Goal: Information Seeking & Learning: Learn about a topic

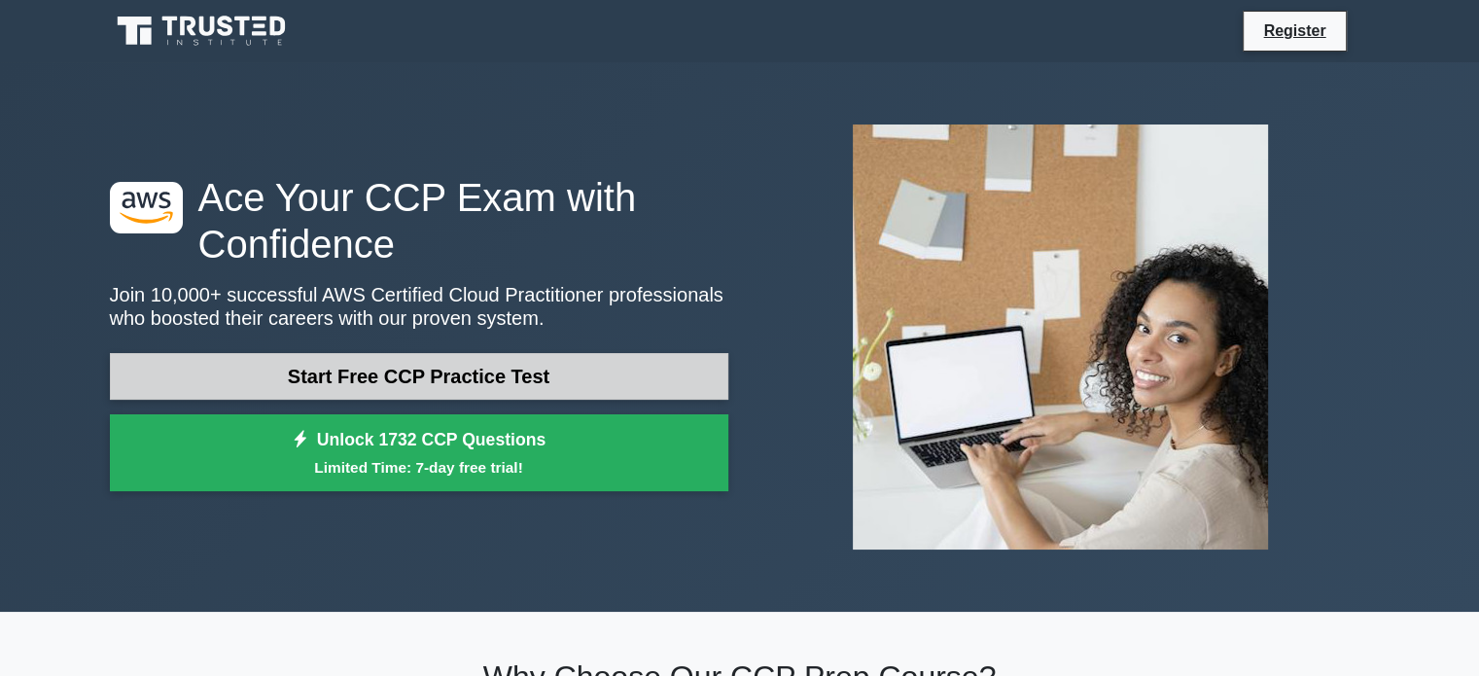
click at [331, 358] on link "Start Free CCP Practice Test" at bounding box center [419, 376] width 618 height 47
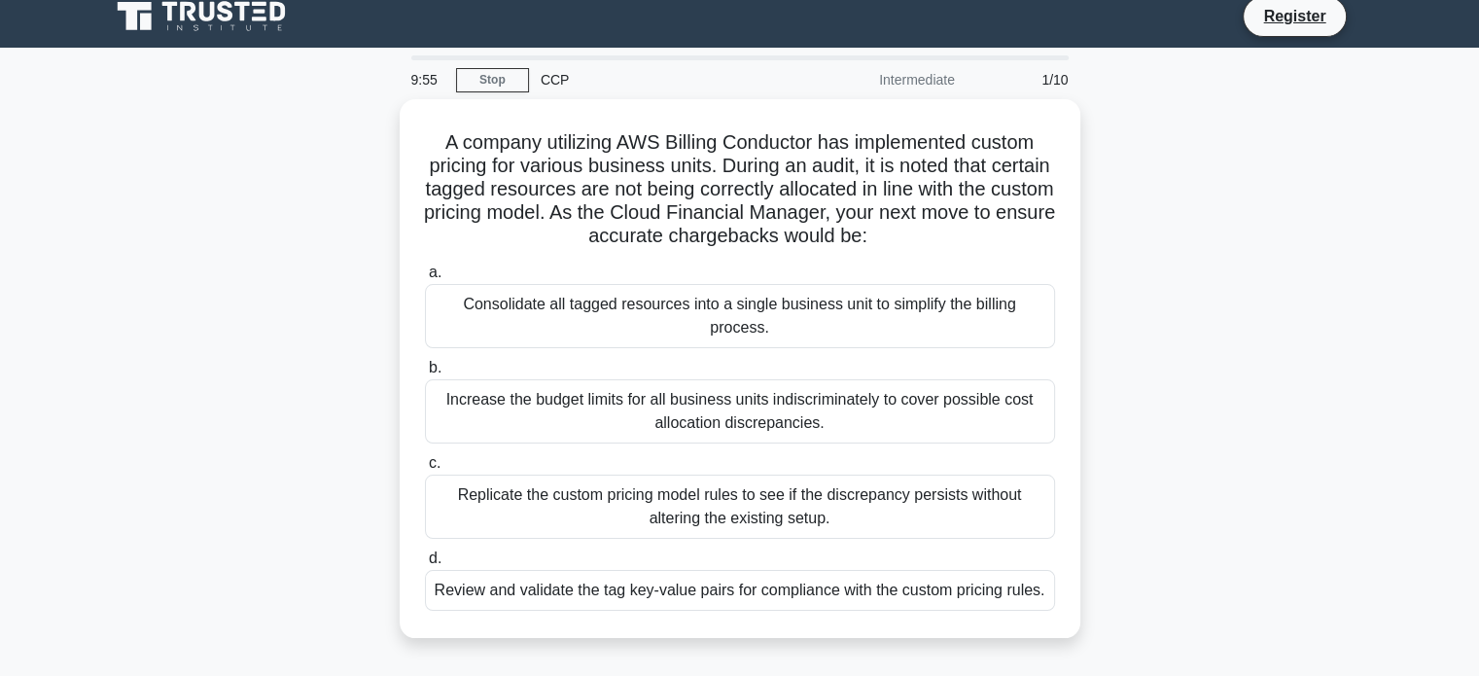
scroll to position [12, 0]
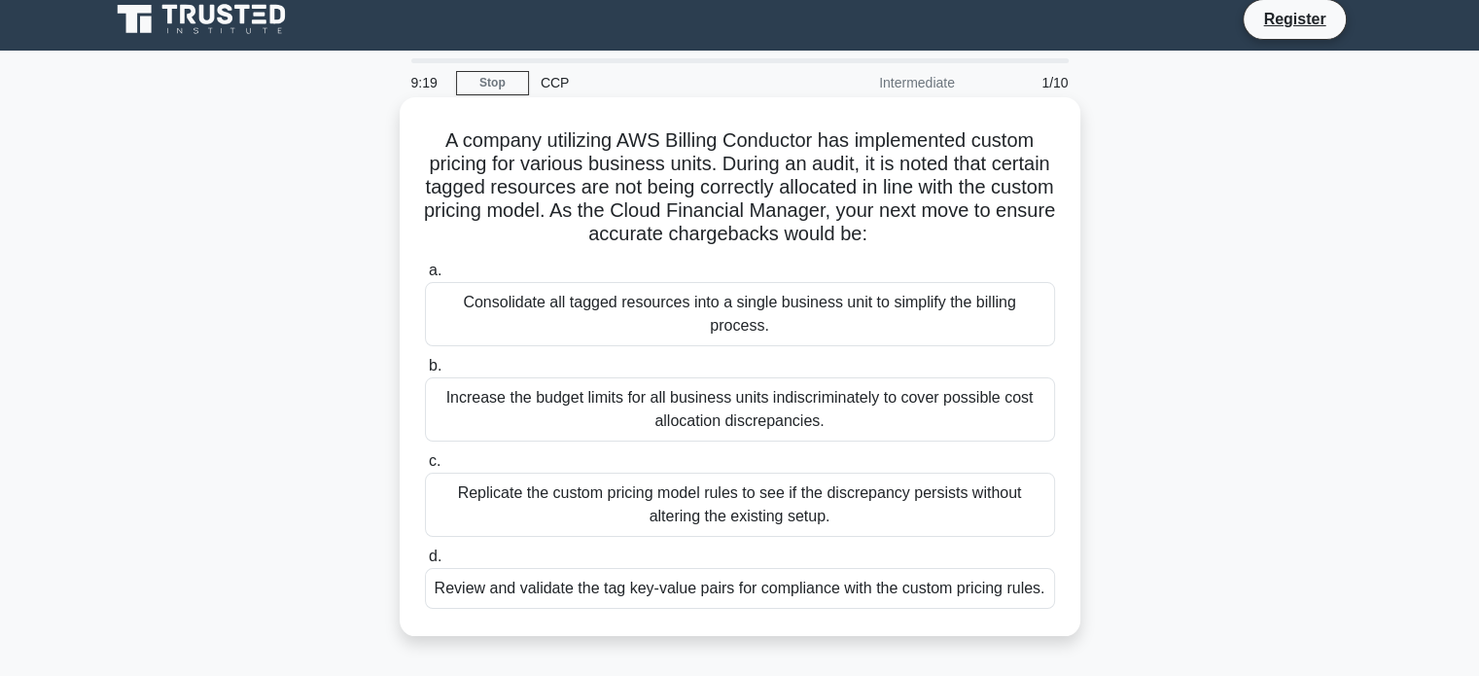
click at [521, 321] on div "Consolidate all tagged resources into a single business unit to simplify the bi…" at bounding box center [740, 314] width 630 height 64
click at [425, 277] on input "a. Consolidate all tagged resources into a single business unit to simplify the…" at bounding box center [425, 270] width 0 height 13
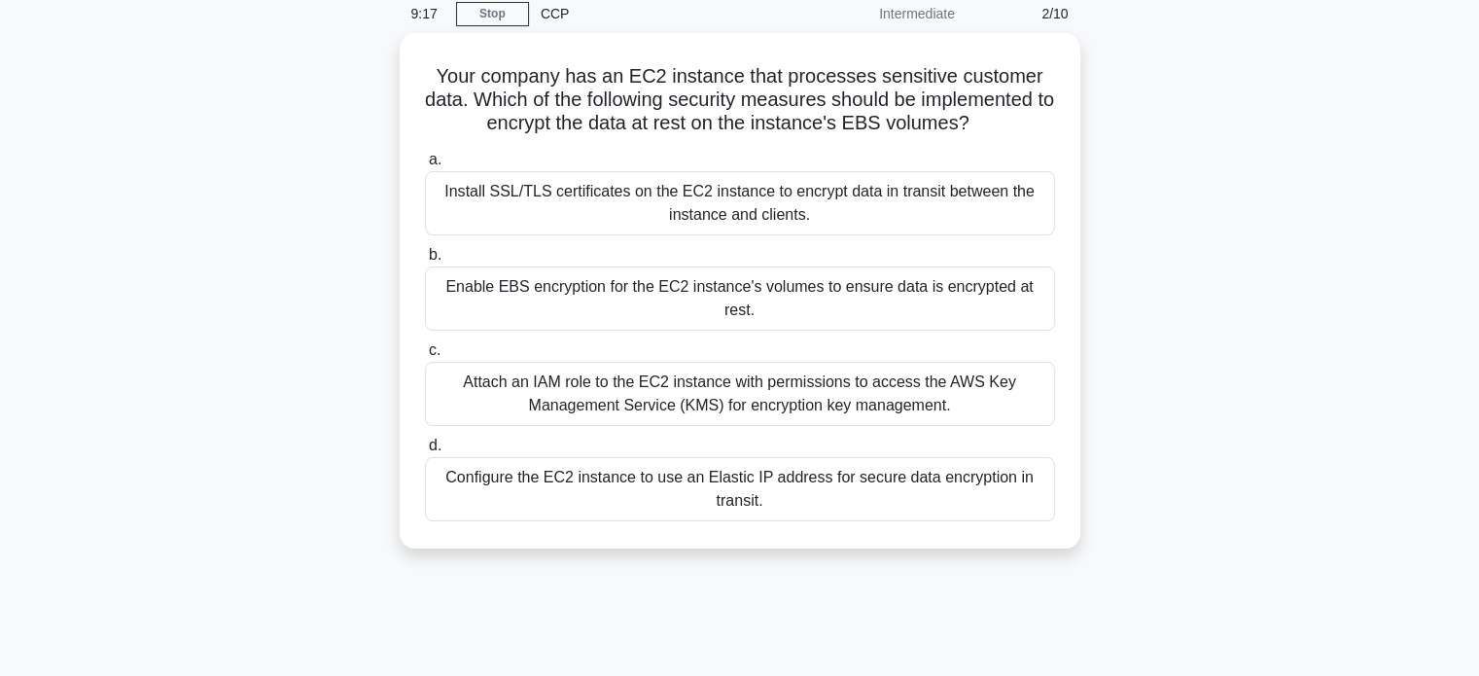
scroll to position [0, 0]
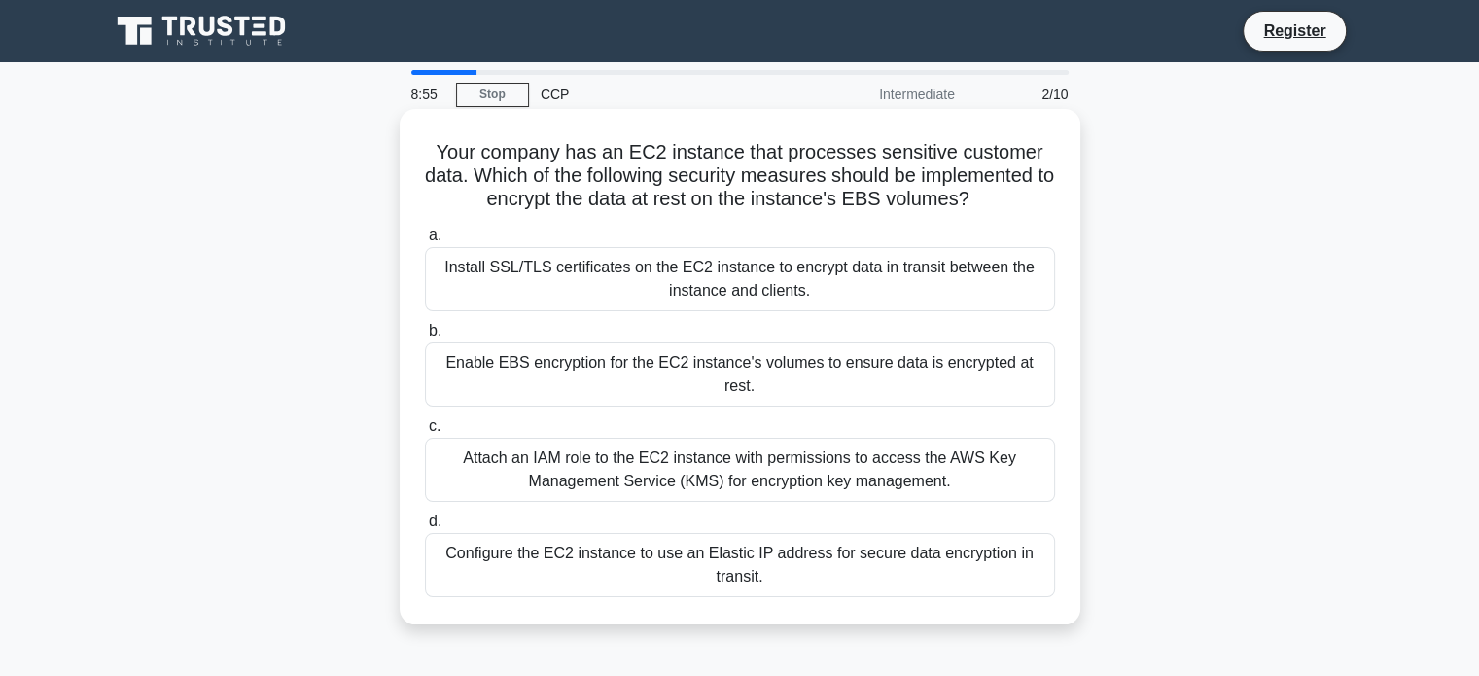
click at [509, 372] on div "Enable EBS encryption for the EC2 instance's volumes to ensure data is encrypte…" at bounding box center [740, 374] width 630 height 64
click at [425, 337] on input "b. Enable EBS encryption for the EC2 instance's volumes to ensure data is encry…" at bounding box center [425, 331] width 0 height 13
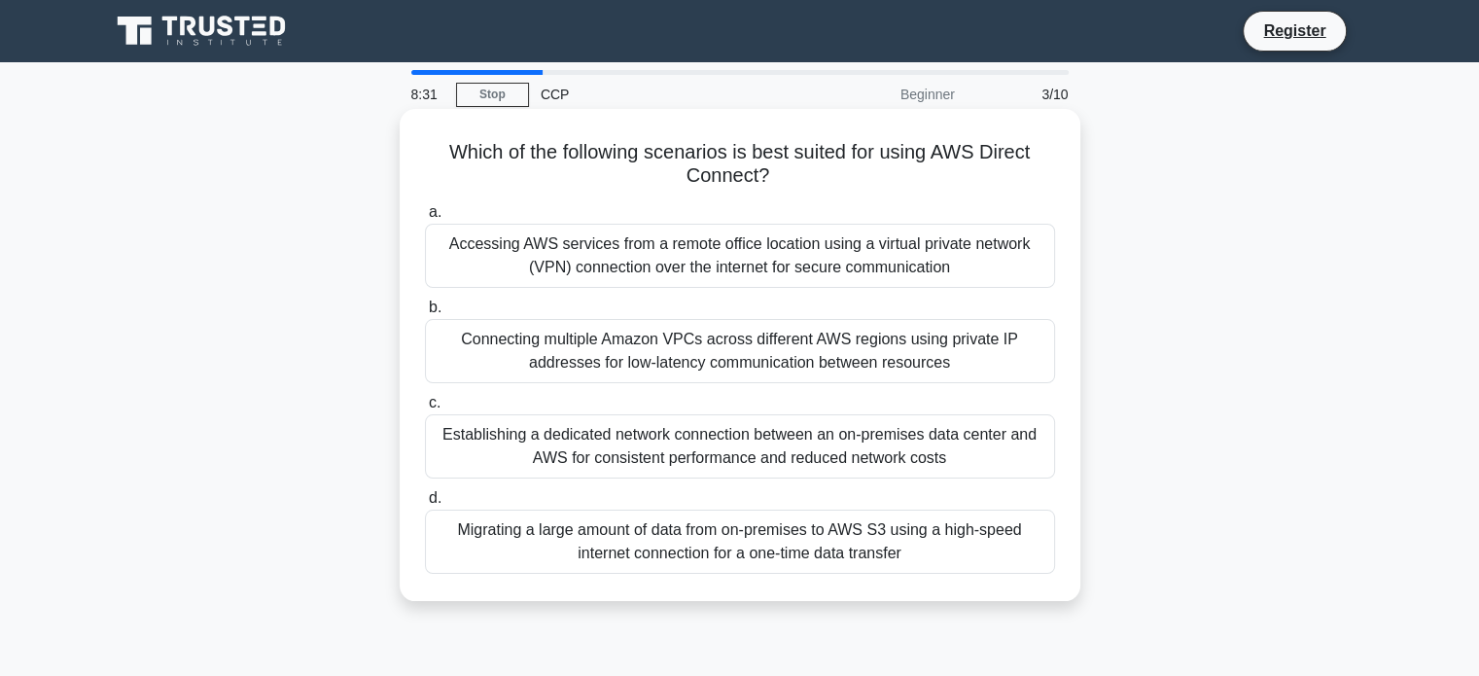
click at [548, 453] on div "Establishing a dedicated network connection between an on-premises data center …" at bounding box center [740, 446] width 630 height 64
click at [425, 409] on input "c. Establishing a dedicated network connection between an on-premises data cent…" at bounding box center [425, 403] width 0 height 13
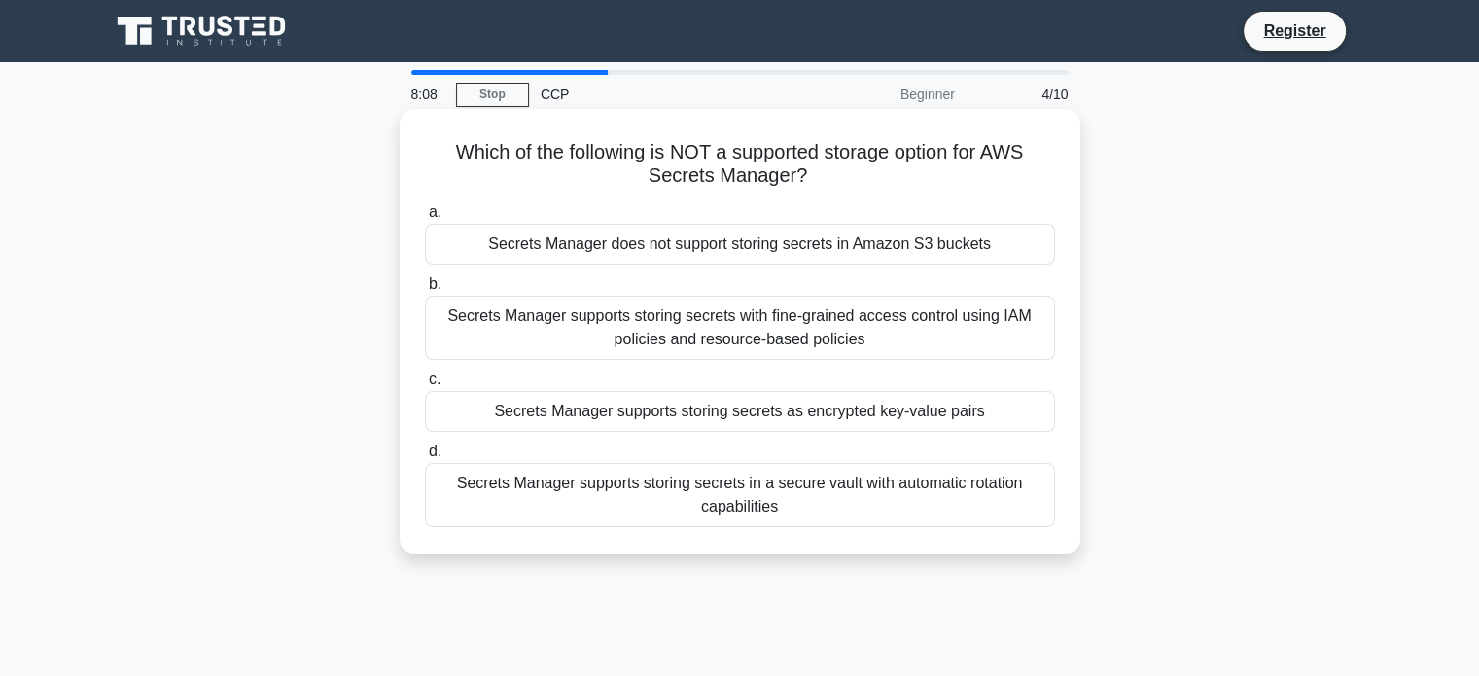
click at [642, 258] on div "Secrets Manager does not support storing secrets in Amazon S3 buckets" at bounding box center [740, 244] width 630 height 41
click at [425, 219] on input "a. Secrets Manager does not support storing secrets in Amazon S3 buckets" at bounding box center [425, 212] width 0 height 13
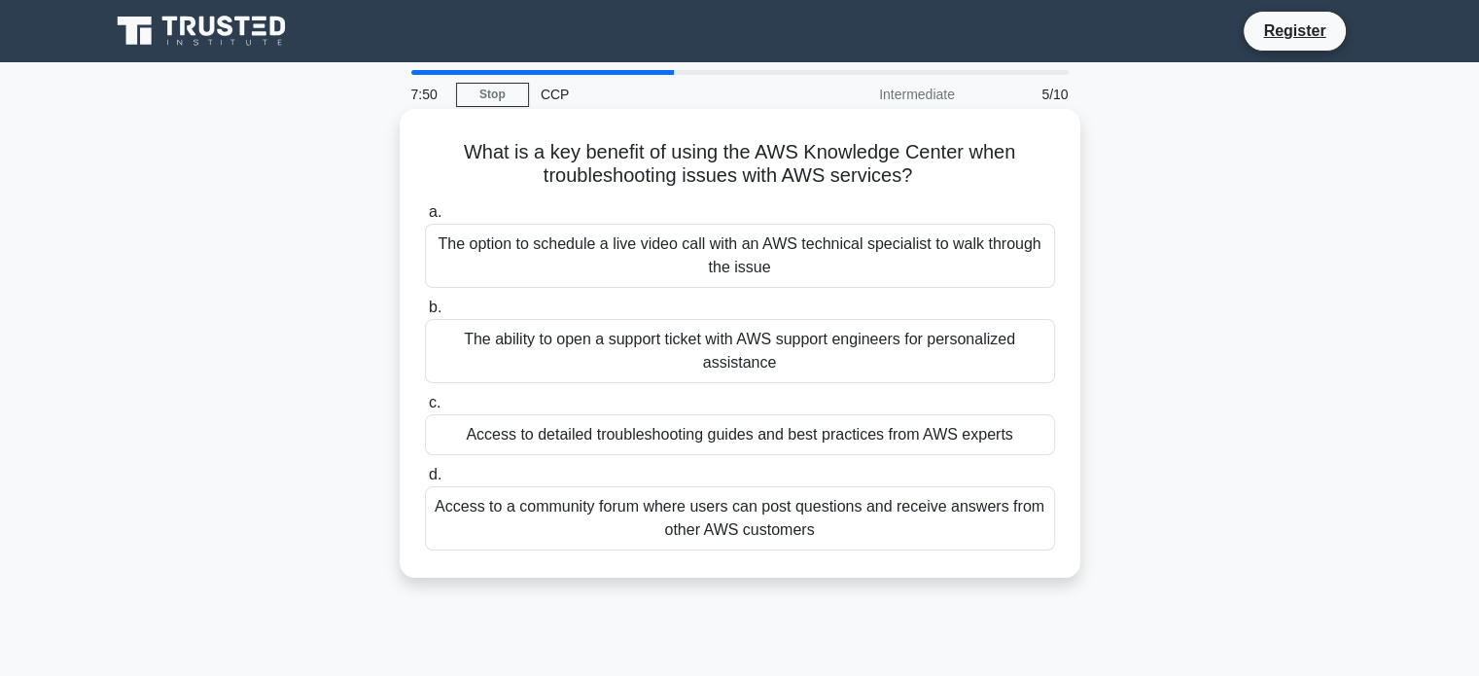
click at [579, 446] on div "Access to detailed troubleshooting guides and best practices from AWS experts" at bounding box center [740, 434] width 630 height 41
click at [425, 409] on input "c. Access to detailed troubleshooting guides and best practices from AWS experts" at bounding box center [425, 403] width 0 height 13
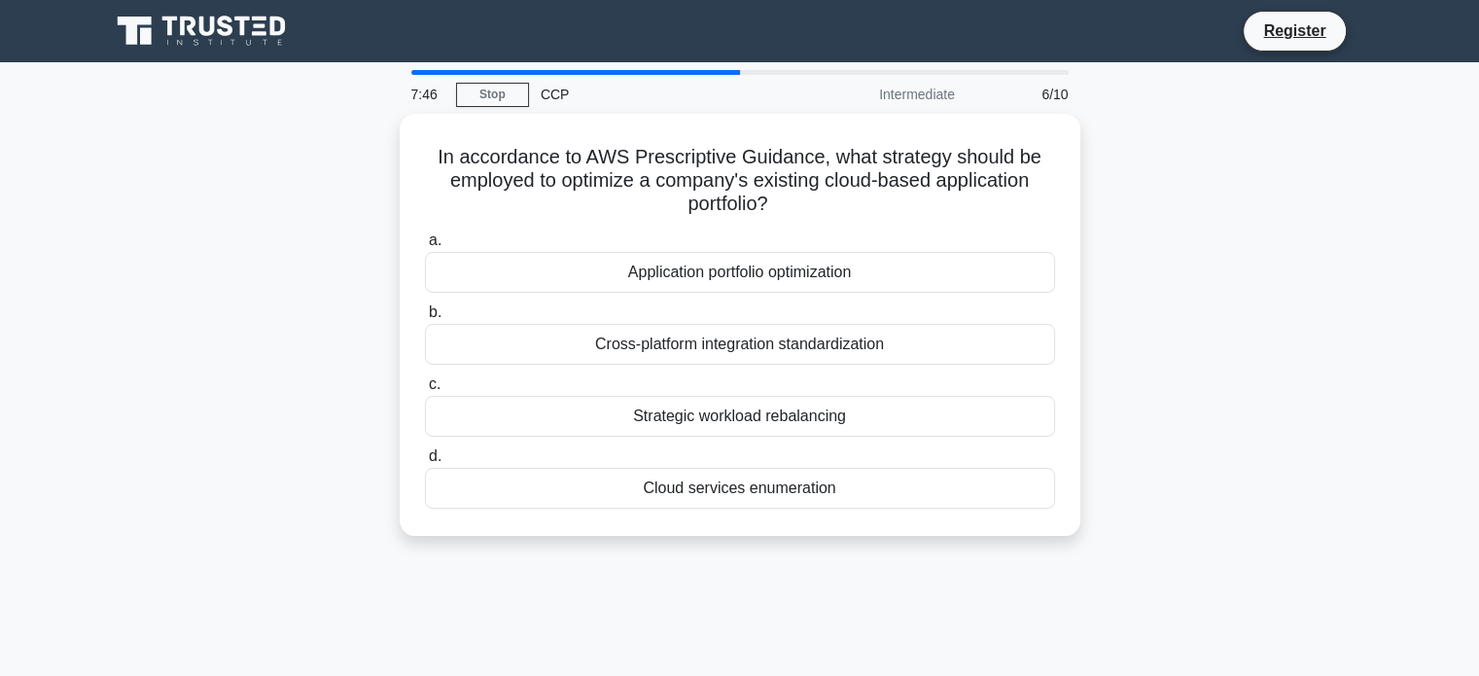
click at [706, 76] on div "CCP" at bounding box center [662, 94] width 267 height 39
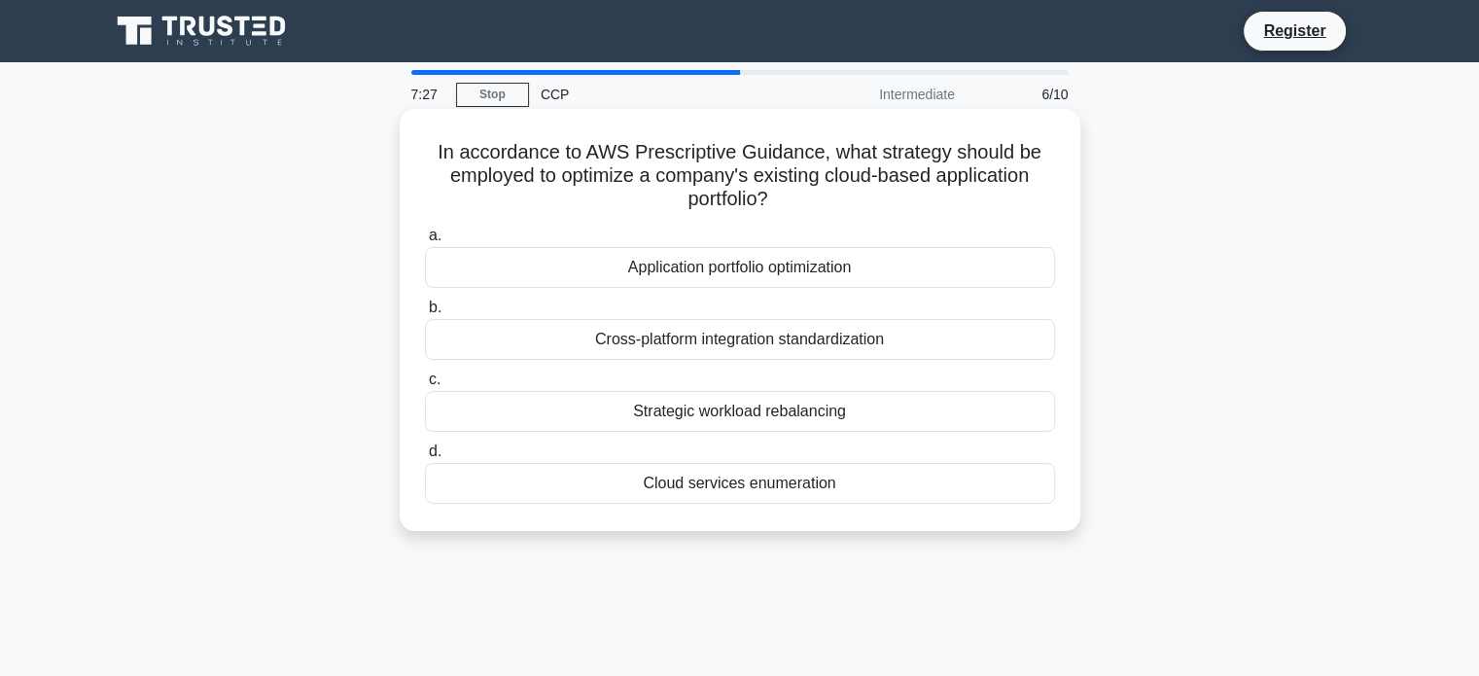
click at [715, 342] on div "Cross-platform integration standardization" at bounding box center [740, 339] width 630 height 41
click at [425, 314] on input "b. Cross-platform integration standardization" at bounding box center [425, 307] width 0 height 13
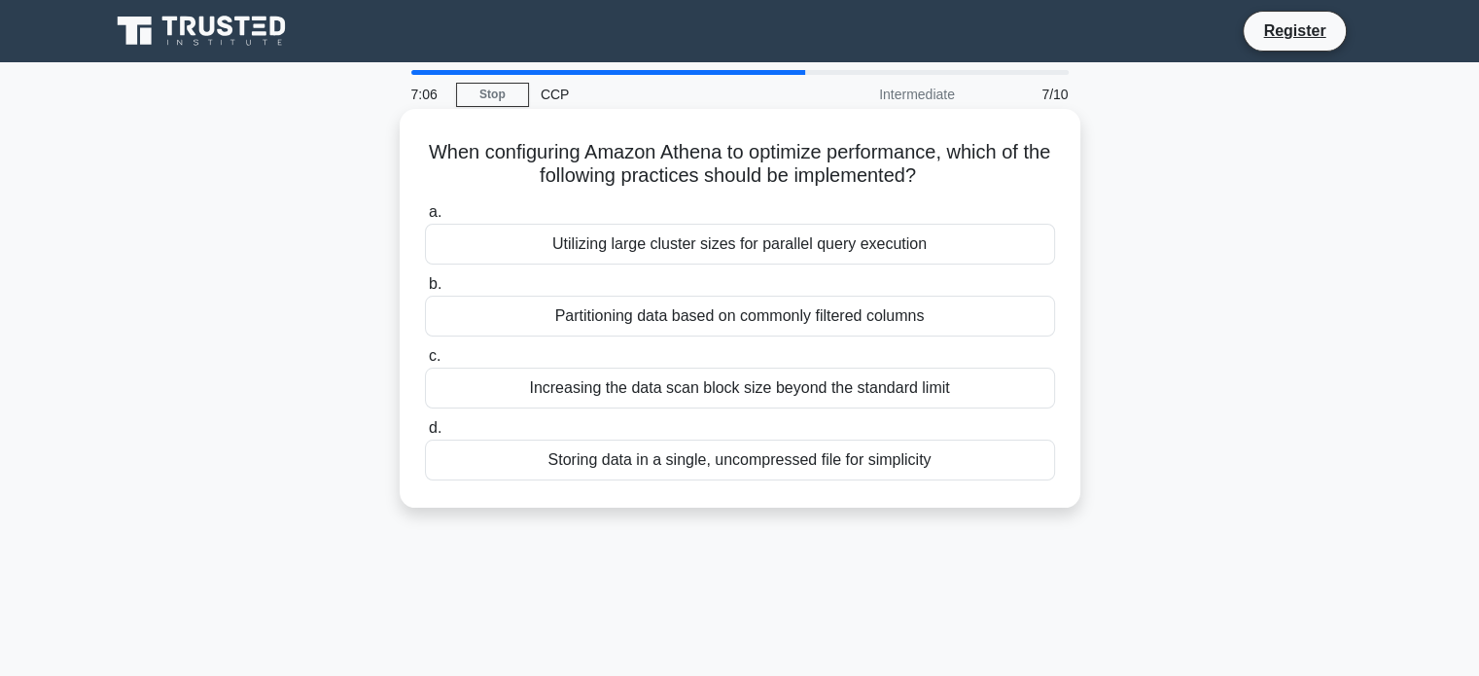
click at [743, 320] on div "Partitioning data based on commonly filtered columns" at bounding box center [740, 316] width 630 height 41
click at [425, 291] on input "b. Partitioning data based on commonly filtered columns" at bounding box center [425, 284] width 0 height 13
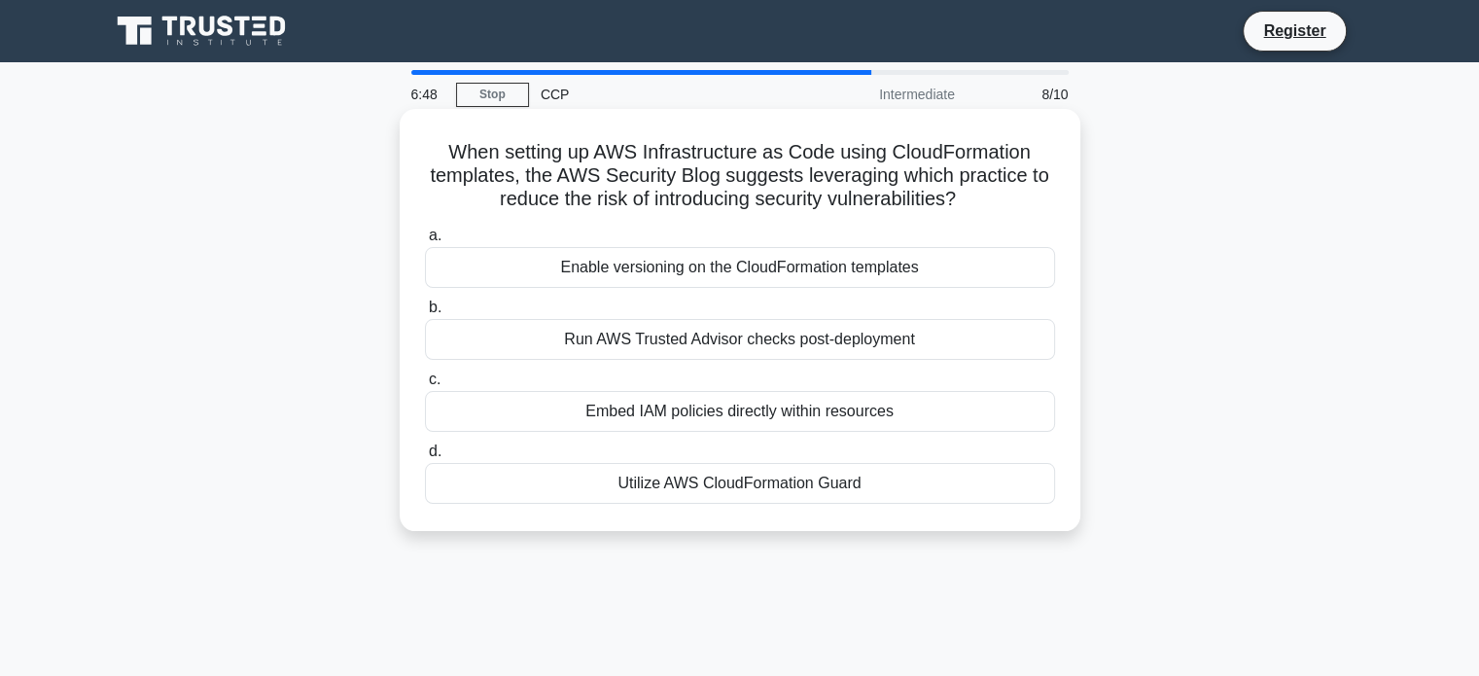
click at [736, 350] on div "Run AWS Trusted Advisor checks post-deployment" at bounding box center [740, 339] width 630 height 41
click at [425, 314] on input "b. Run AWS Trusted Advisor checks post-deployment" at bounding box center [425, 307] width 0 height 13
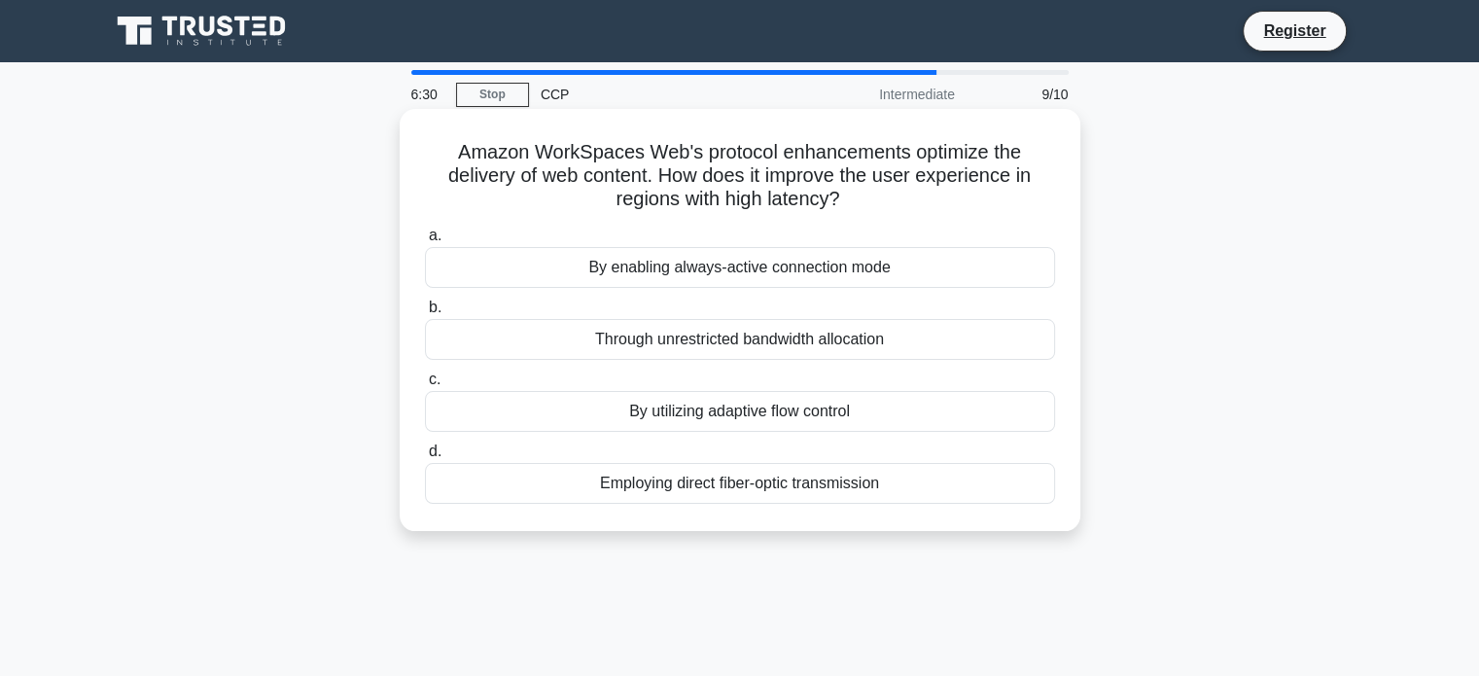
click at [689, 403] on div "By utilizing adaptive flow control" at bounding box center [740, 411] width 630 height 41
click at [425, 386] on input "c. By utilizing adaptive flow control" at bounding box center [425, 379] width 0 height 13
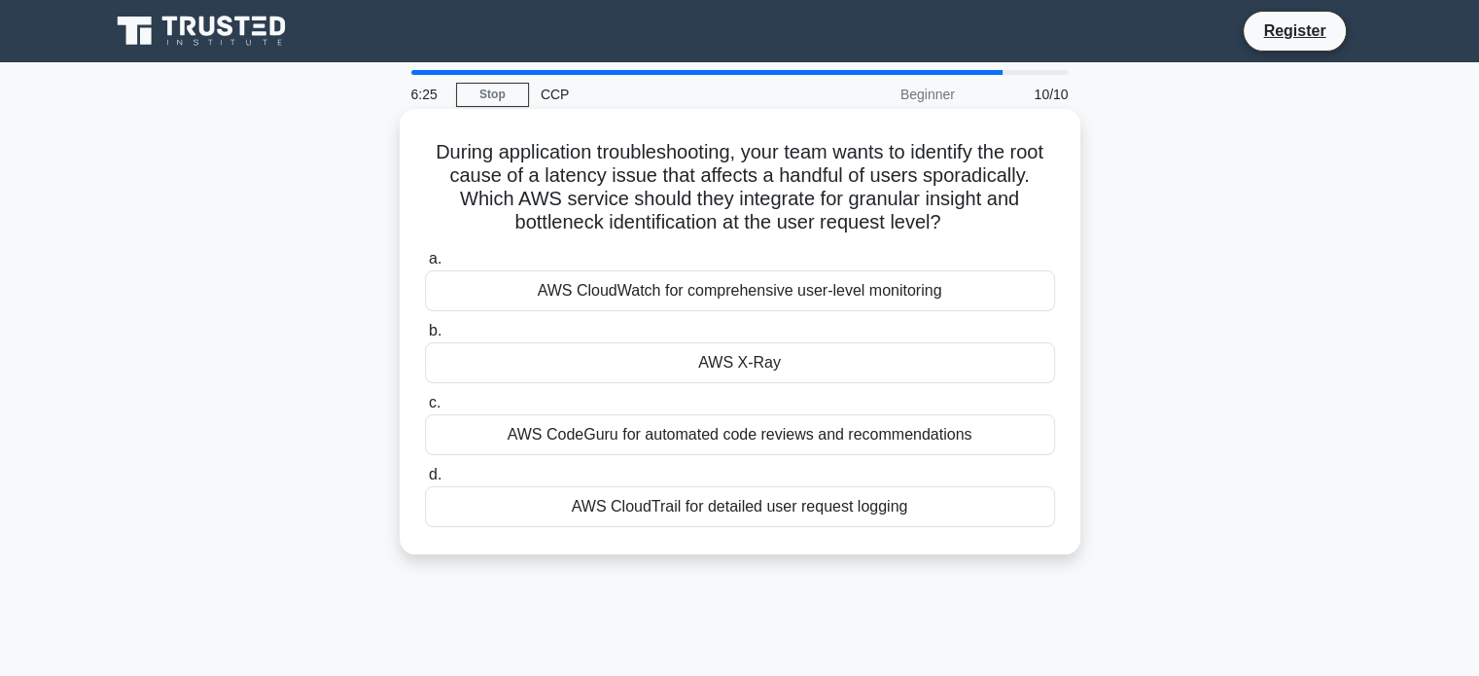
click at [785, 354] on div "AWS X-Ray" at bounding box center [740, 362] width 630 height 41
click at [425, 337] on input "b. AWS X-Ray" at bounding box center [425, 331] width 0 height 13
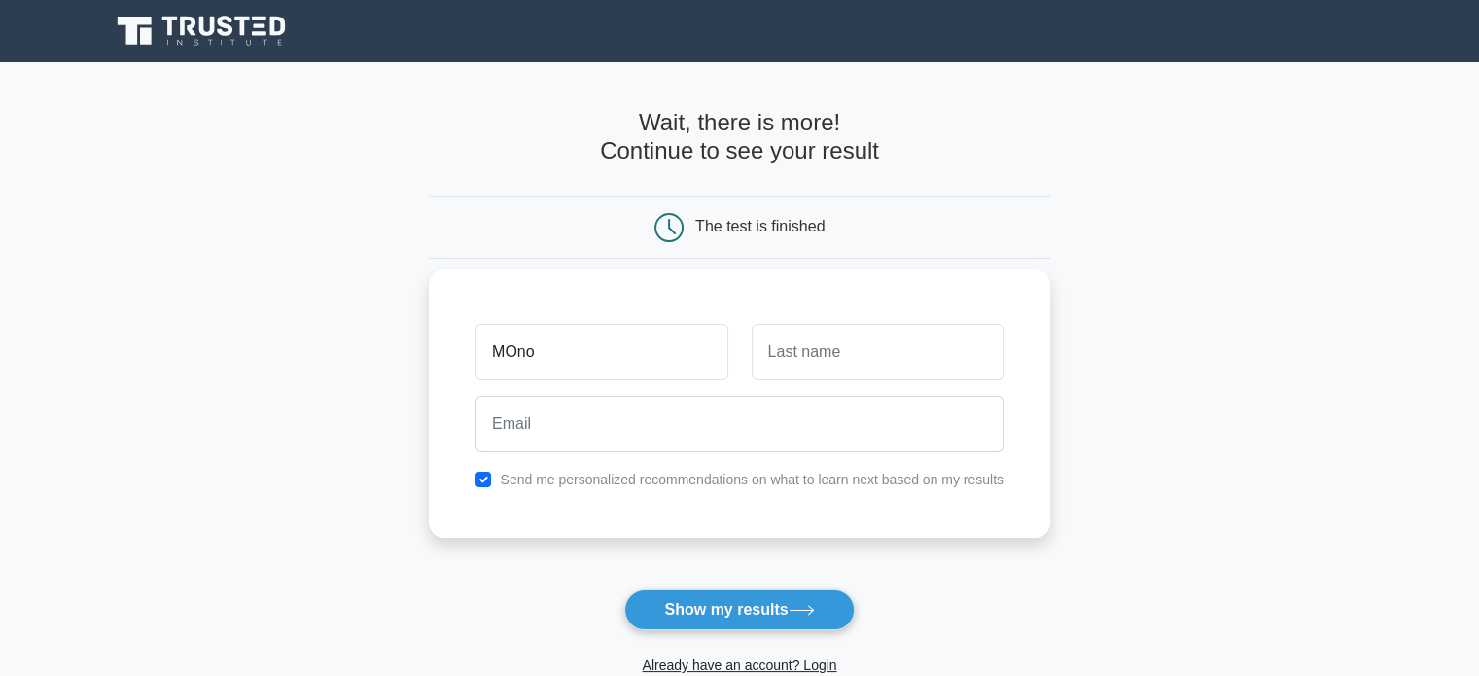
type input "[PERSON_NAME]"
click at [809, 357] on input "text" at bounding box center [877, 352] width 252 height 56
type input "Bose"
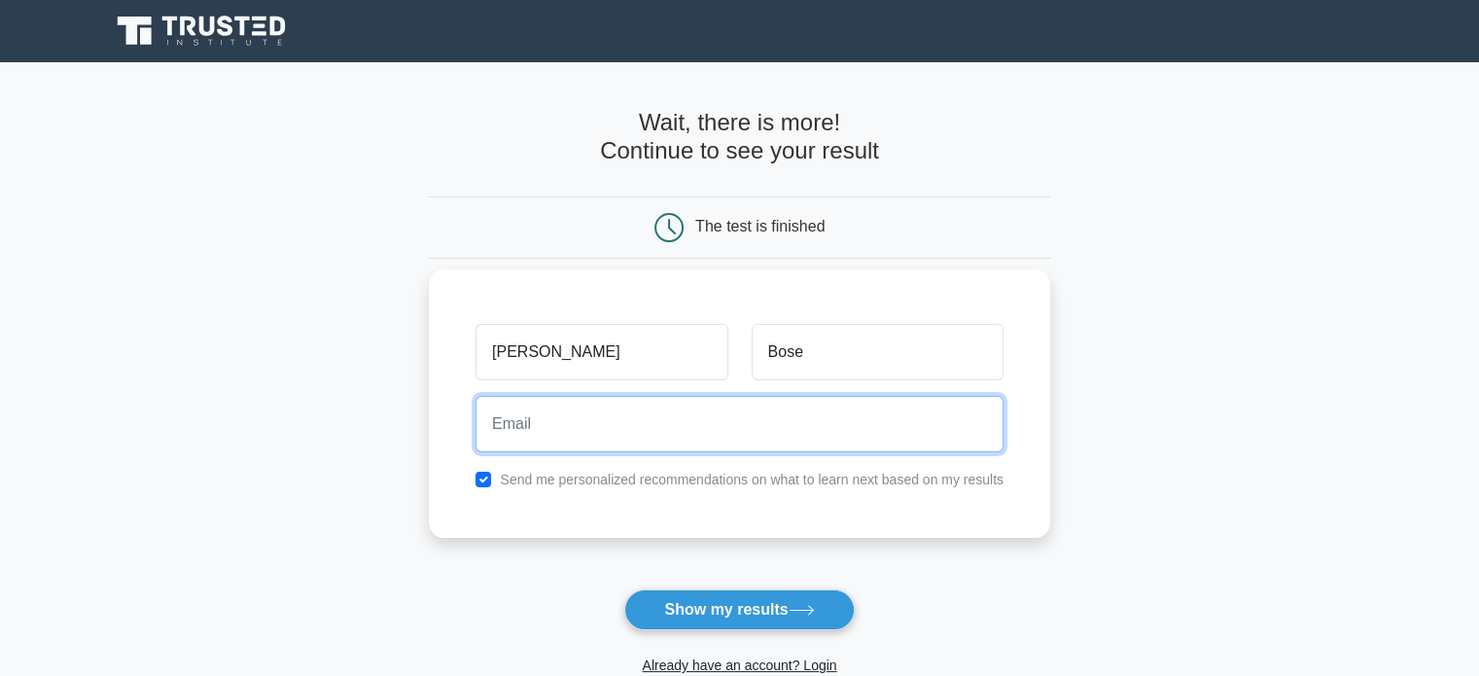
click at [722, 438] on input "email" at bounding box center [739, 424] width 528 height 56
type input "[PERSON_NAME][EMAIL_ADDRESS][DOMAIN_NAME]"
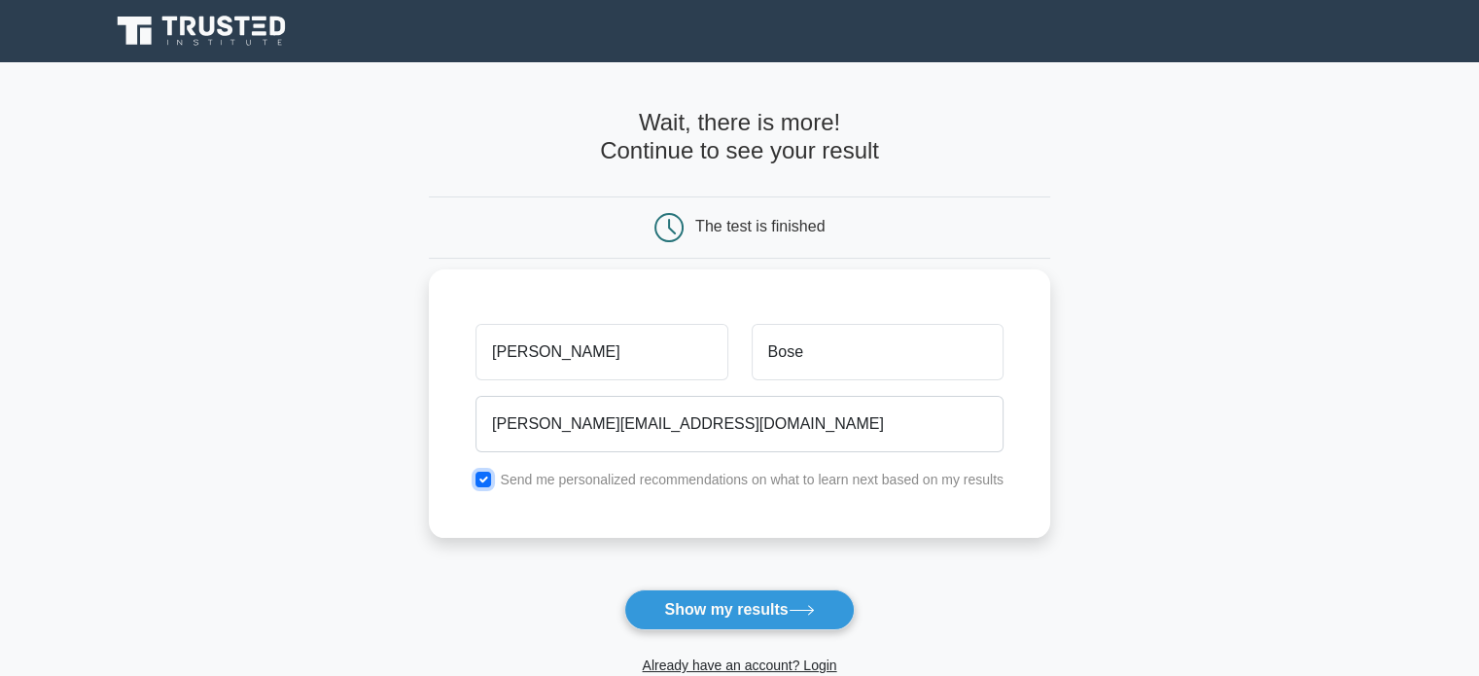
click at [484, 485] on input "checkbox" at bounding box center [483, 479] width 16 height 16
checkbox input "false"
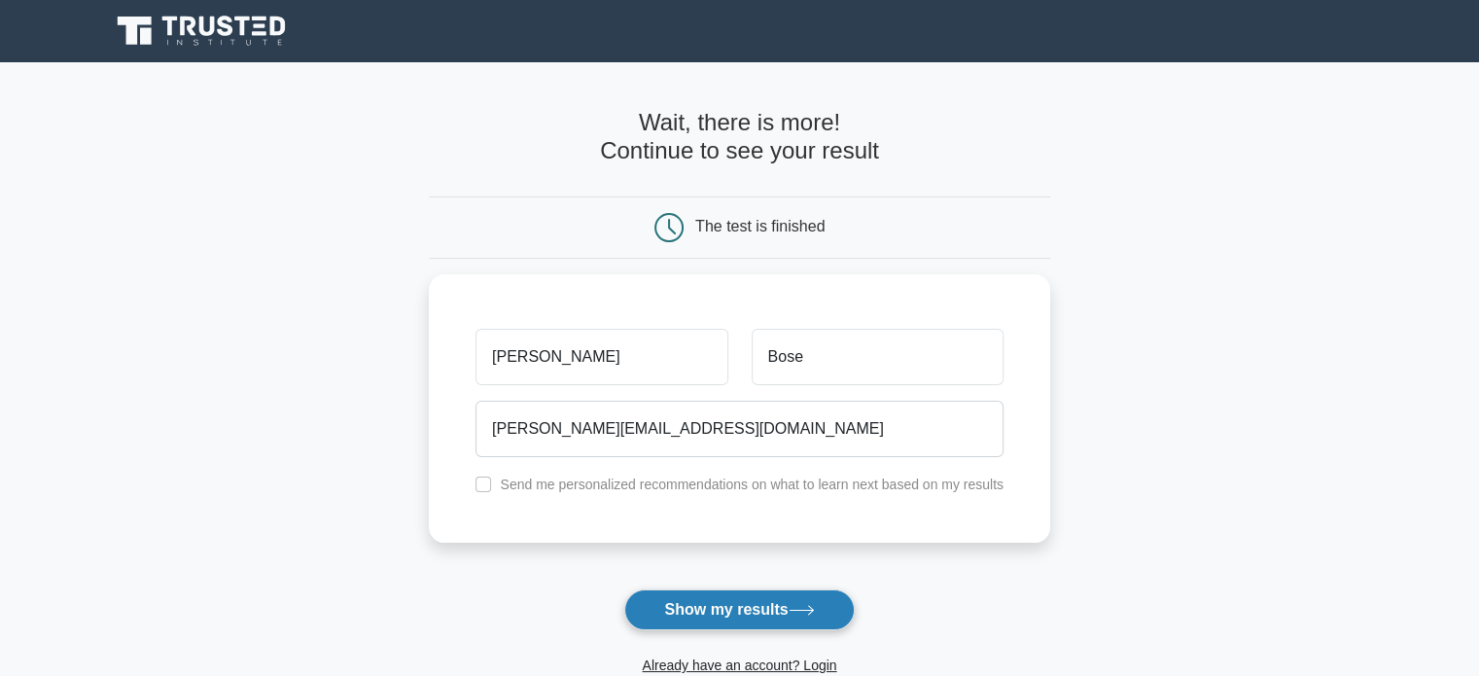
click at [699, 590] on button "Show my results" at bounding box center [738, 609] width 229 height 41
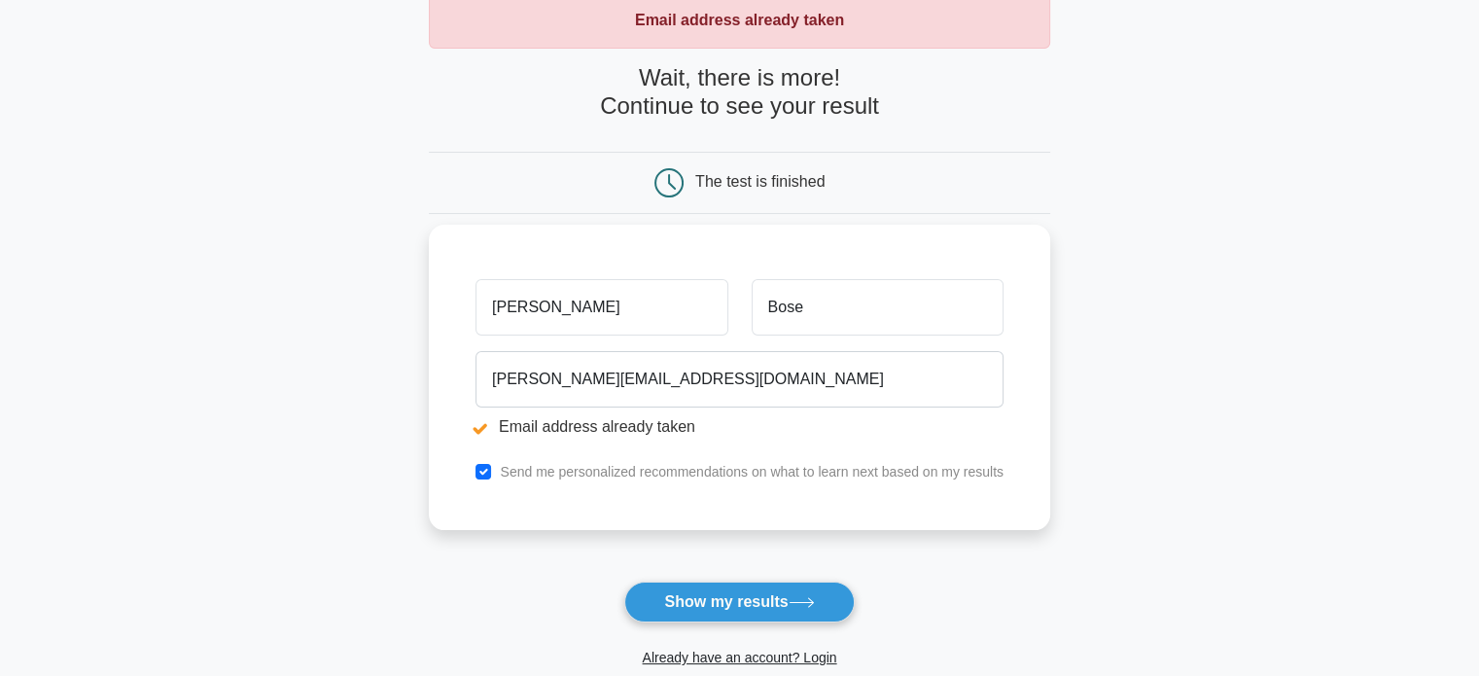
scroll to position [121, 0]
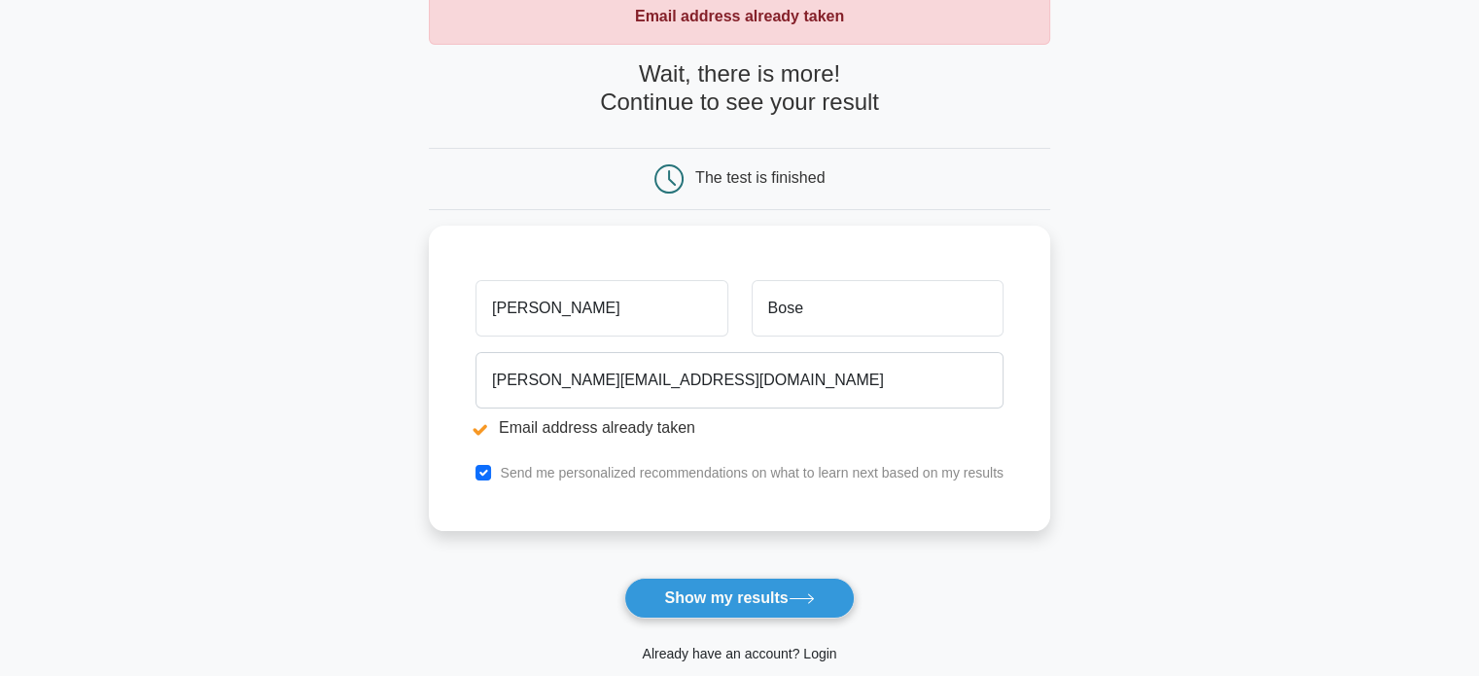
click at [743, 648] on link "Already have an account? Login" at bounding box center [739, 653] width 194 height 16
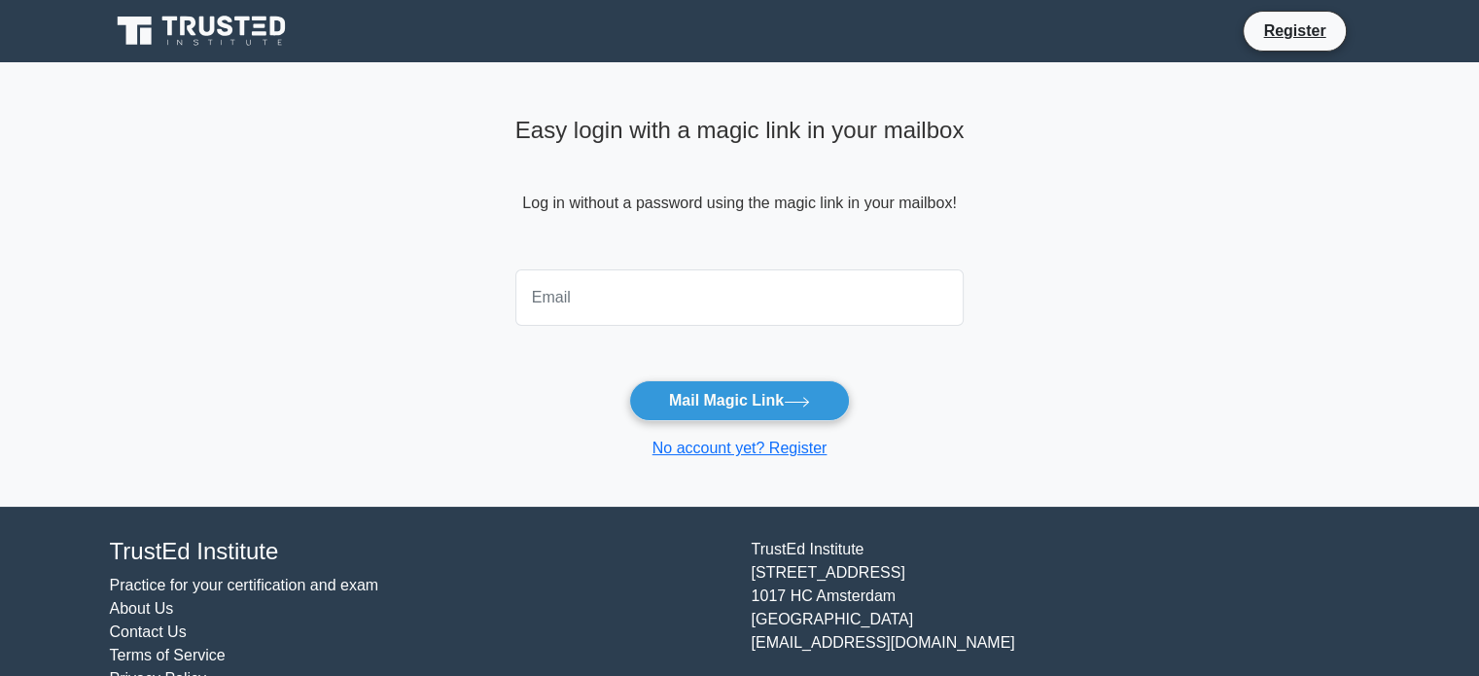
click at [638, 317] on input "email" at bounding box center [739, 297] width 449 height 56
type input "[PERSON_NAME][EMAIL_ADDRESS][DOMAIN_NAME]"
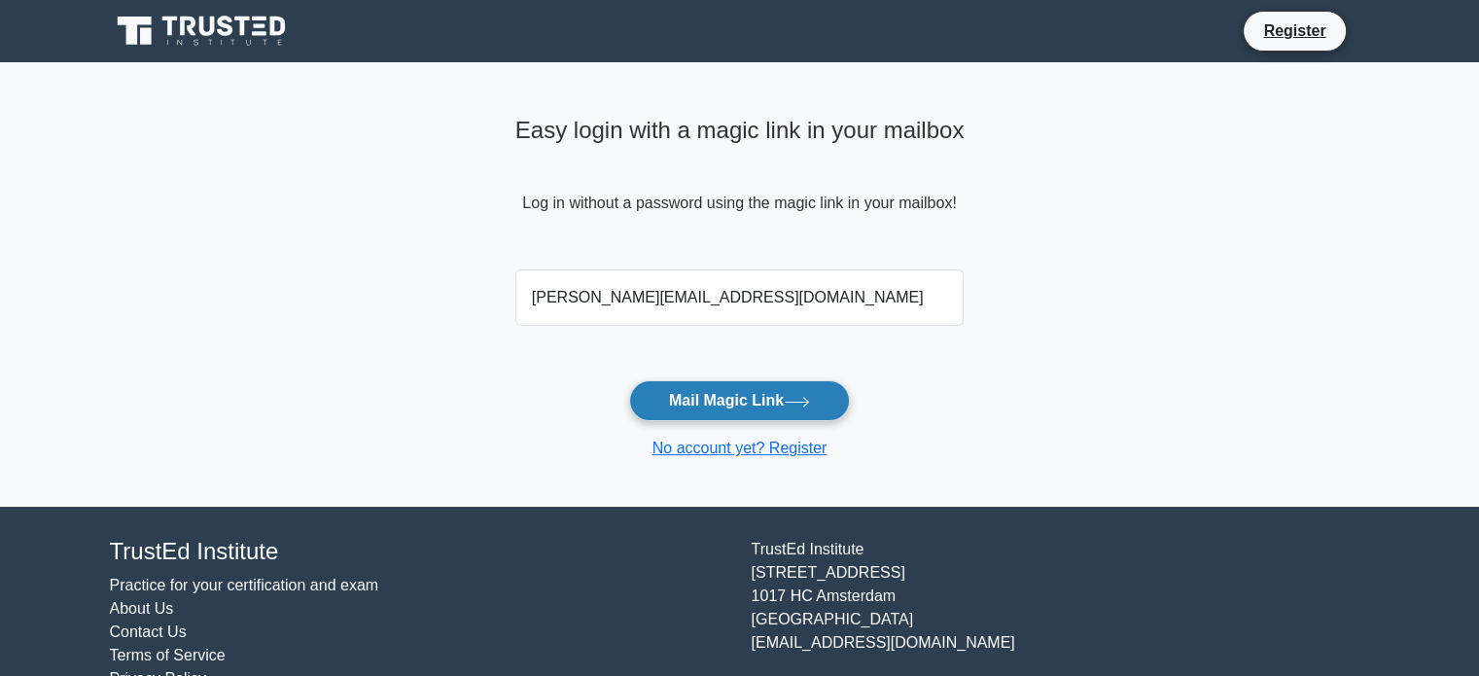
click at [750, 417] on button "Mail Magic Link" at bounding box center [739, 400] width 221 height 41
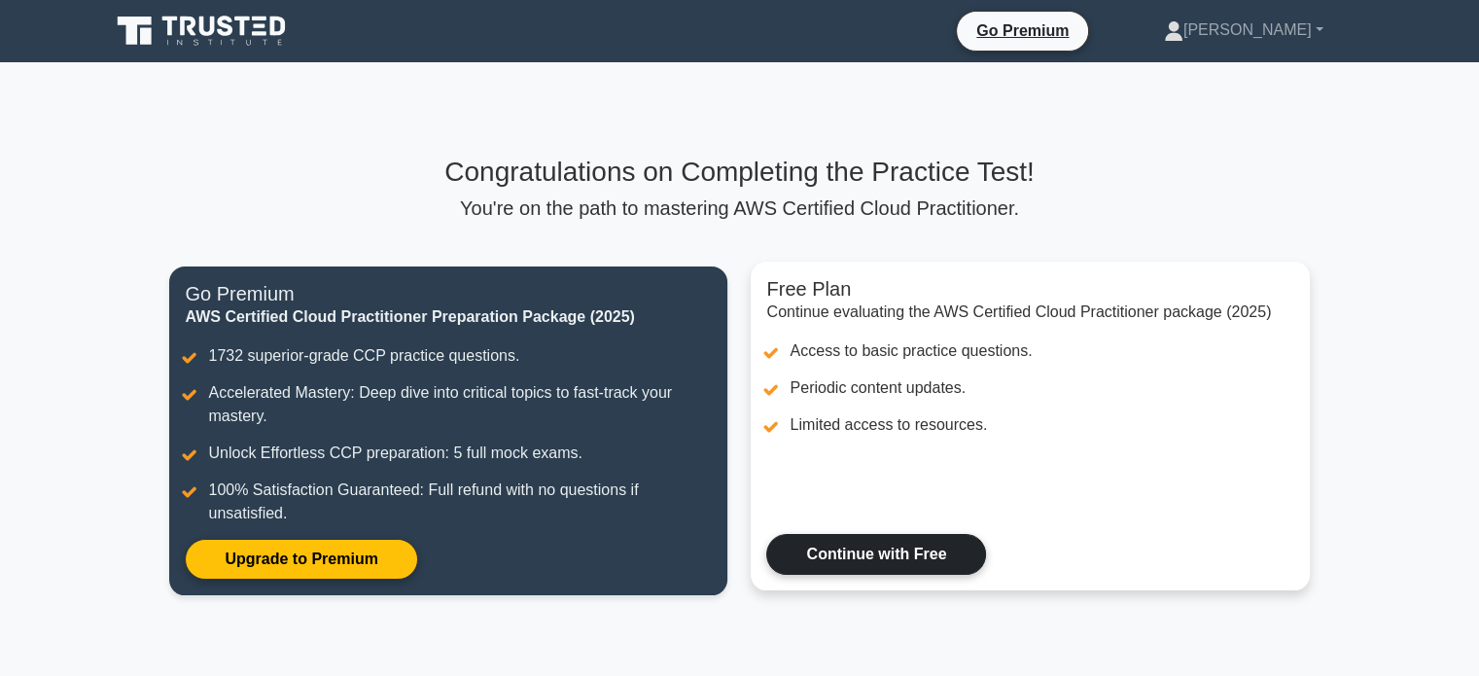
click at [871, 558] on link "Continue with Free" at bounding box center [876, 554] width 220 height 41
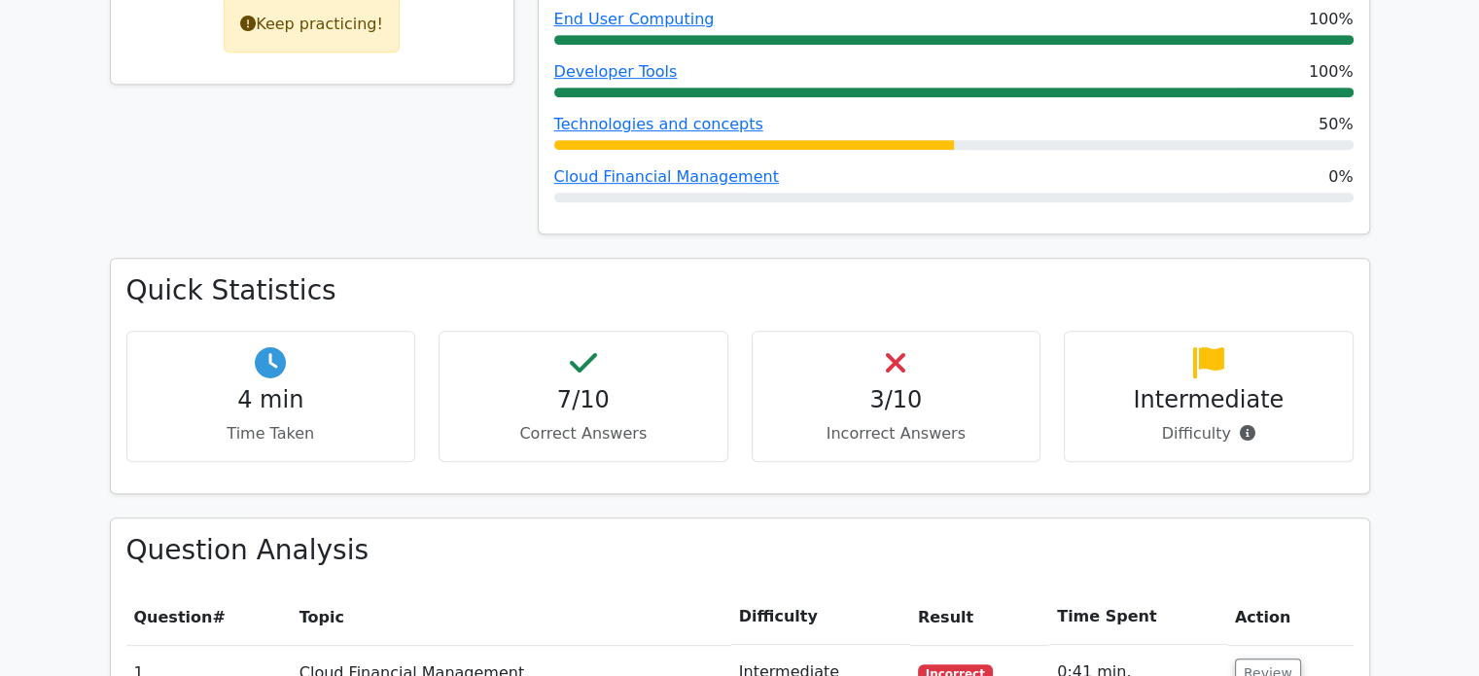
scroll to position [964, 0]
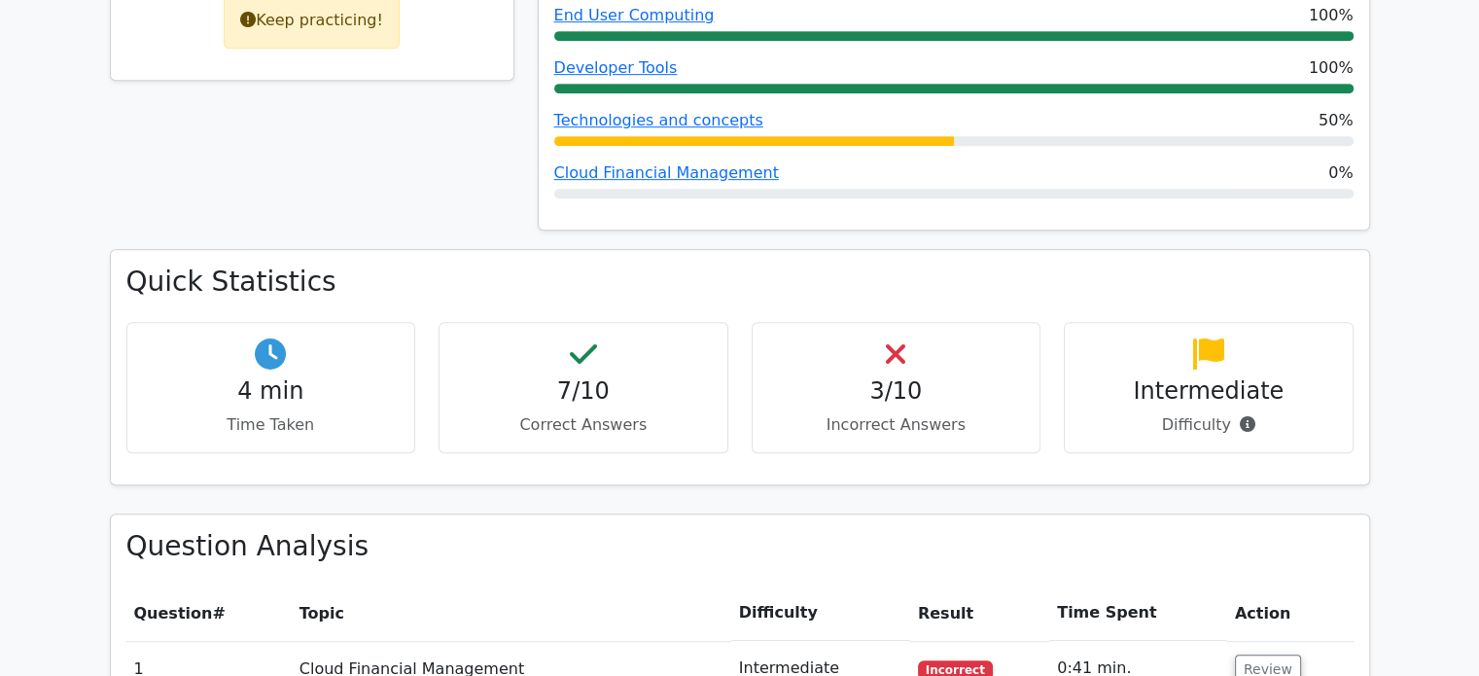
click at [883, 377] on h4 "3/10" at bounding box center [896, 391] width 257 height 28
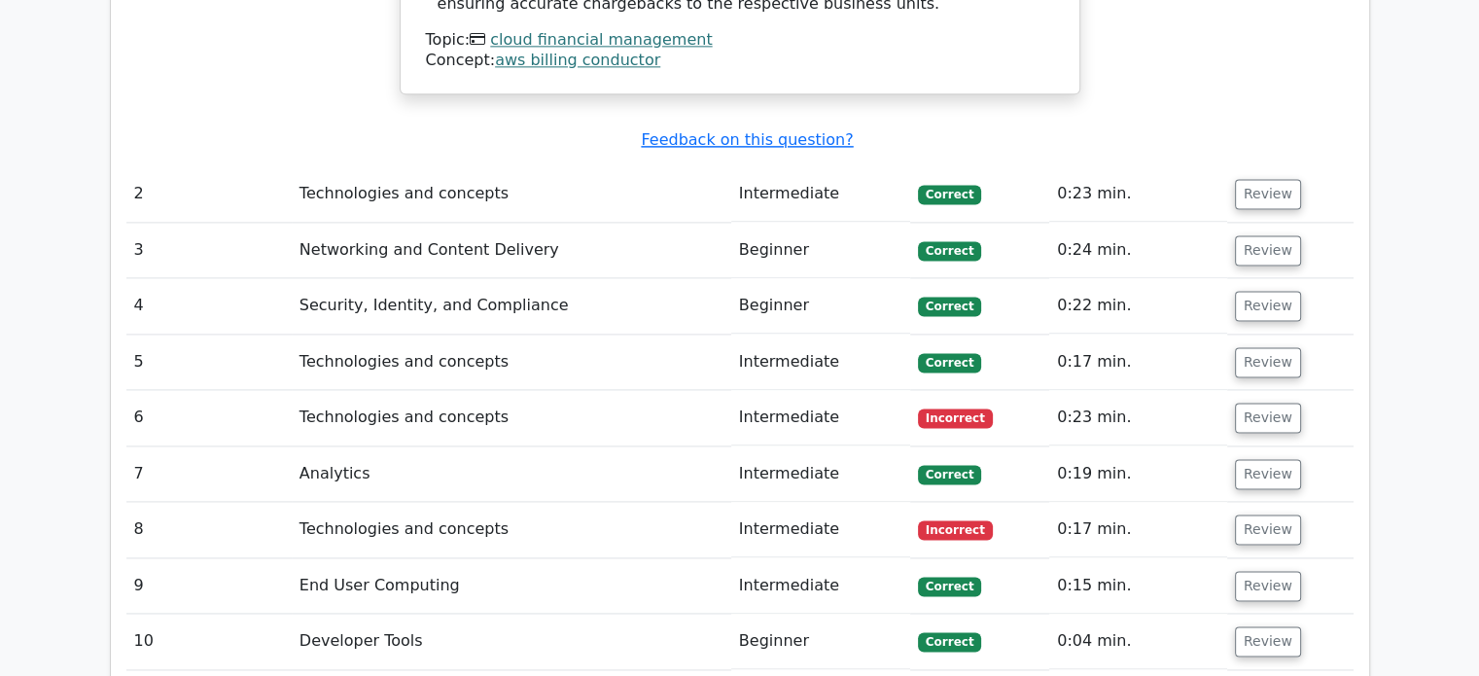
scroll to position [2630, 0]
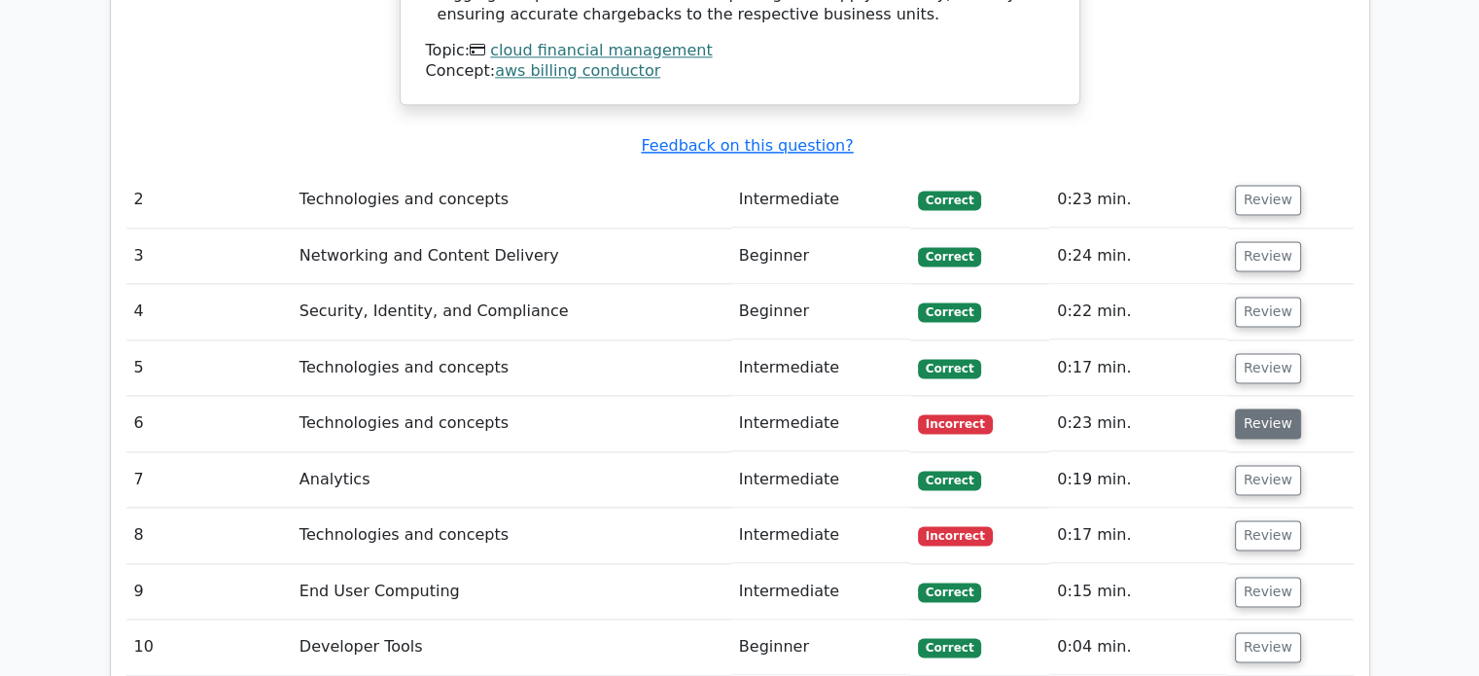
click at [1271, 408] on button "Review" at bounding box center [1268, 423] width 66 height 30
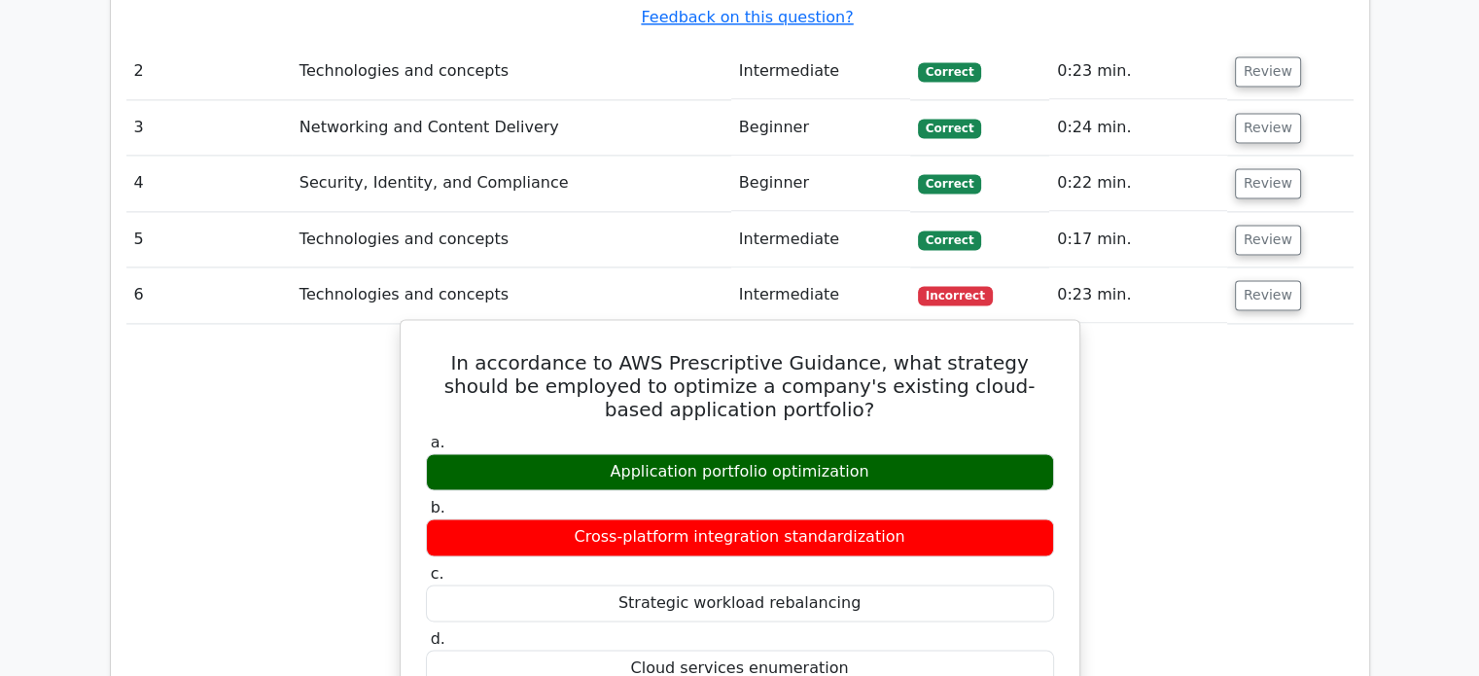
scroll to position [2771, 0]
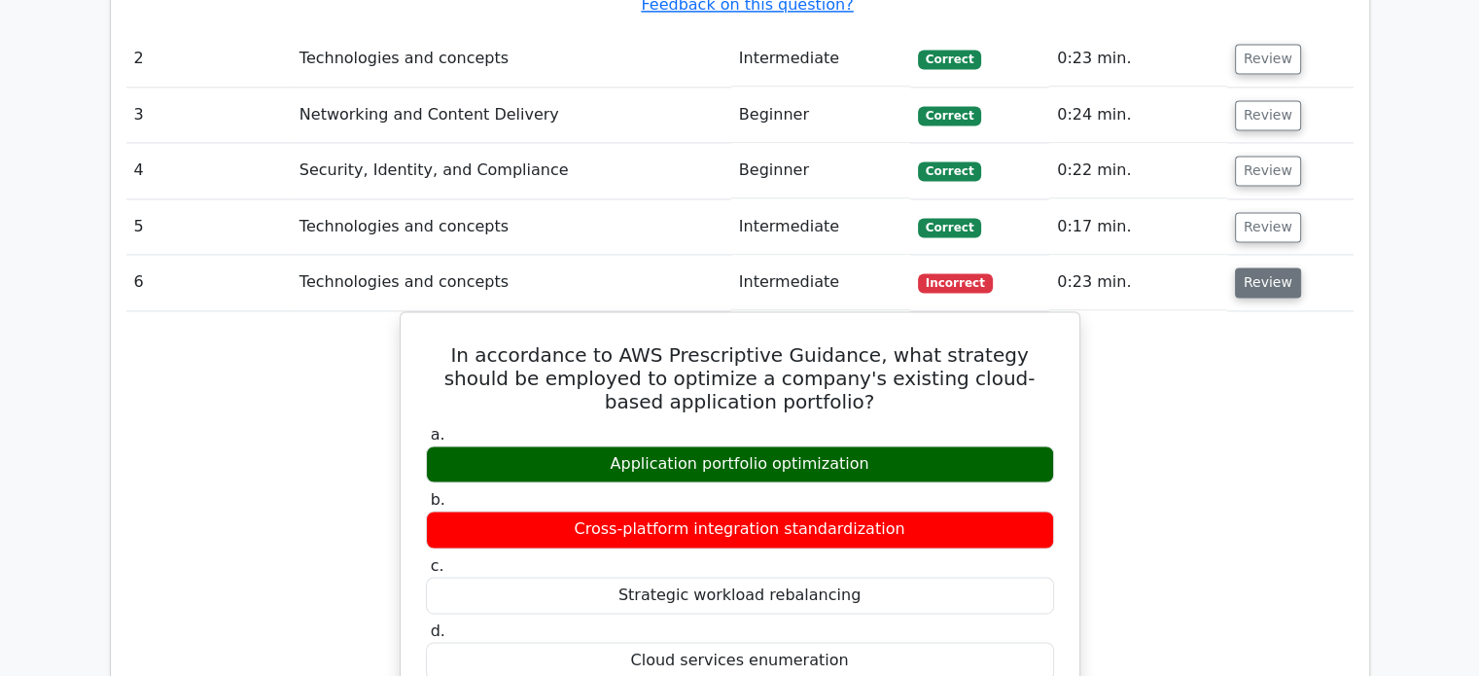
click at [1275, 267] on button "Review" at bounding box center [1268, 282] width 66 height 30
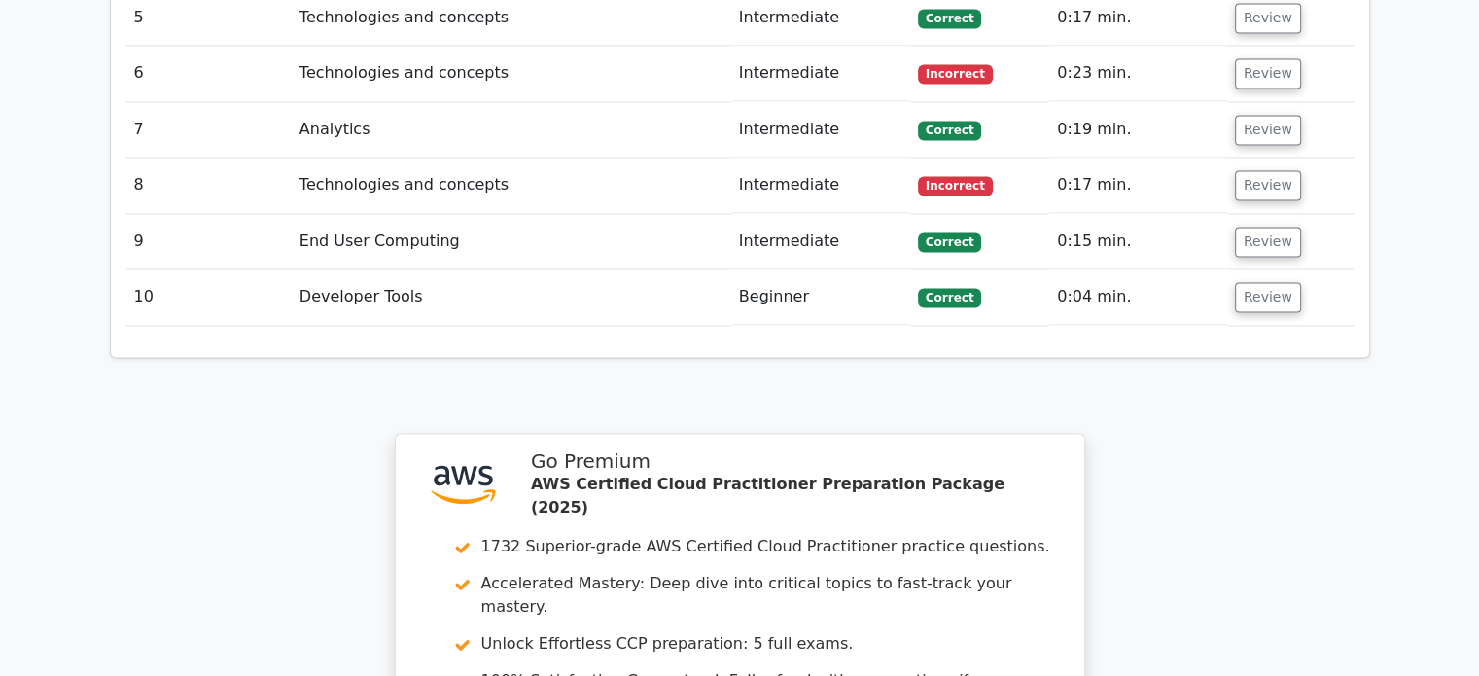
scroll to position [2978, 0]
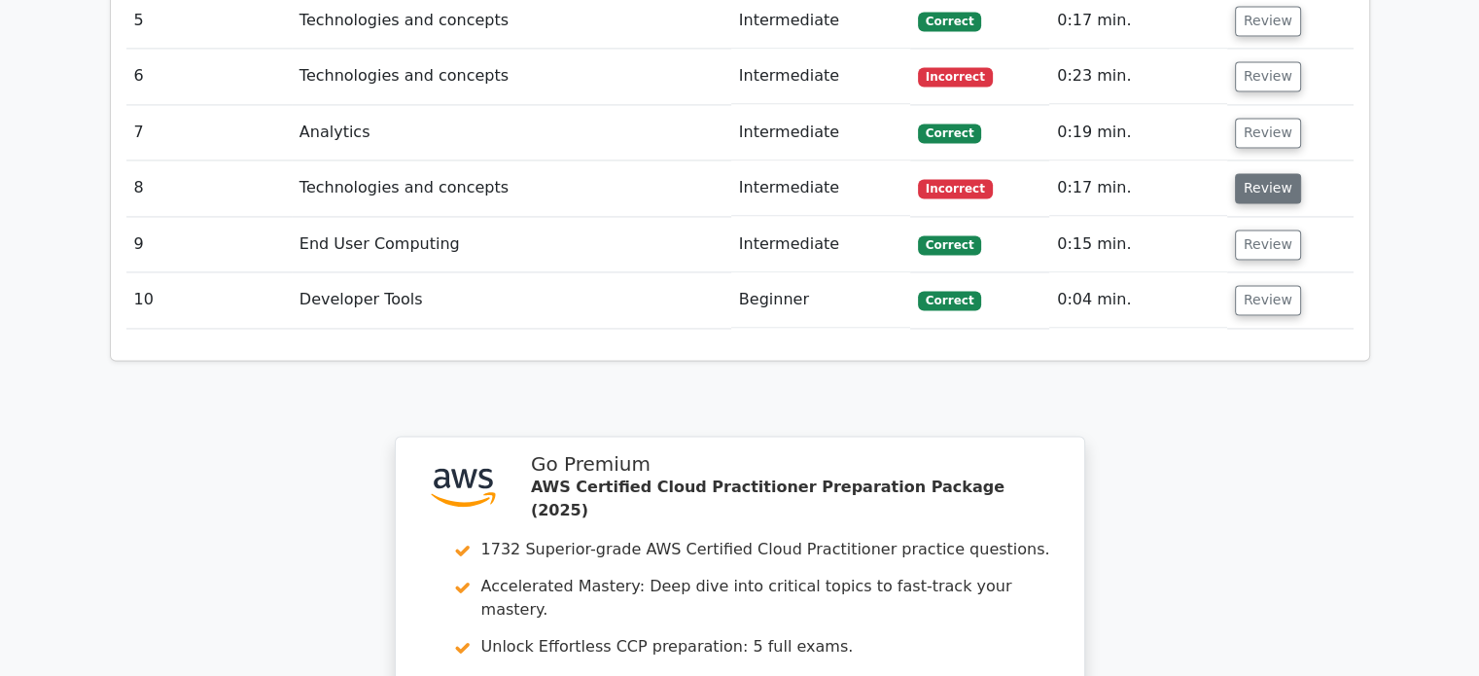
click at [1252, 173] on button "Review" at bounding box center [1268, 188] width 66 height 30
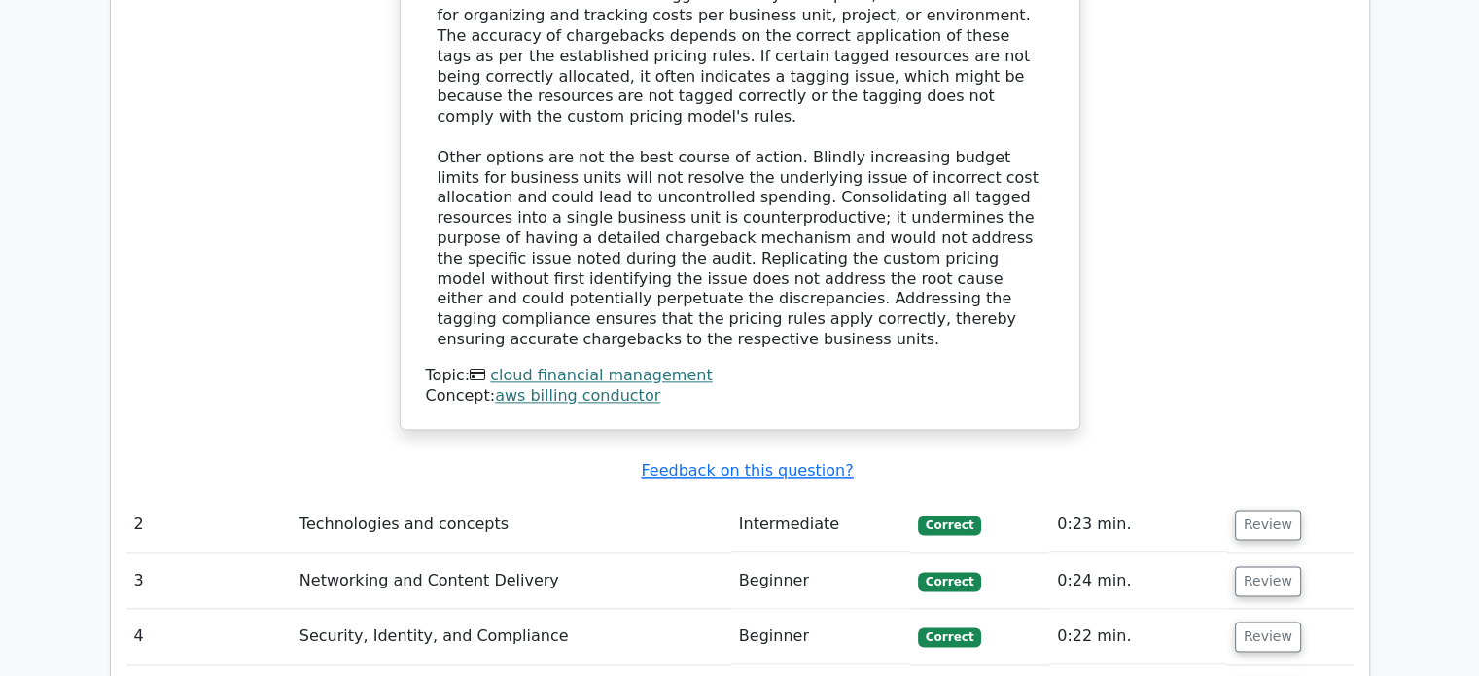
scroll to position [2304, 0]
